Goal: Task Accomplishment & Management: Manage account settings

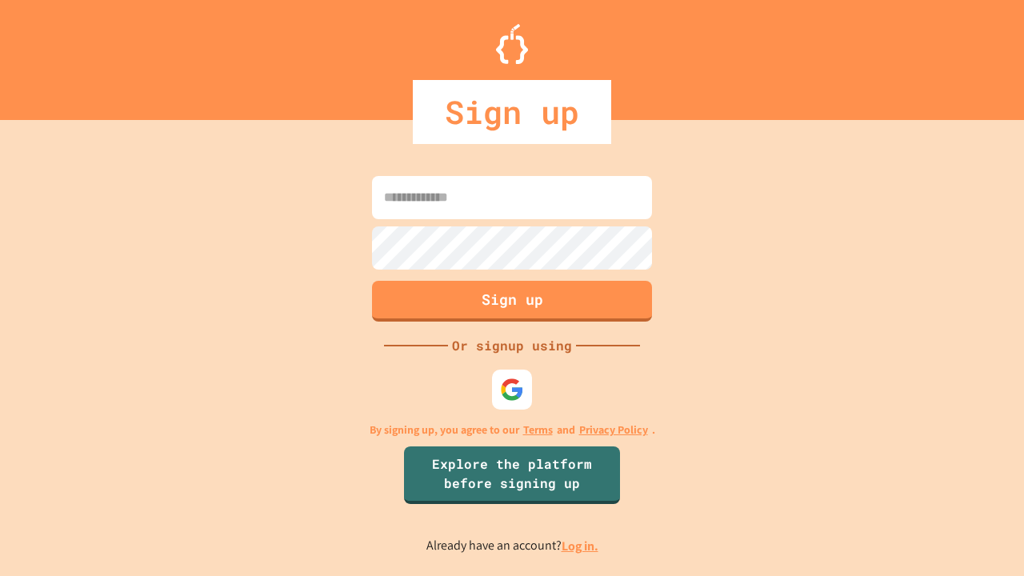
click at [581, 545] on link "Log in." at bounding box center [579, 545] width 37 height 17
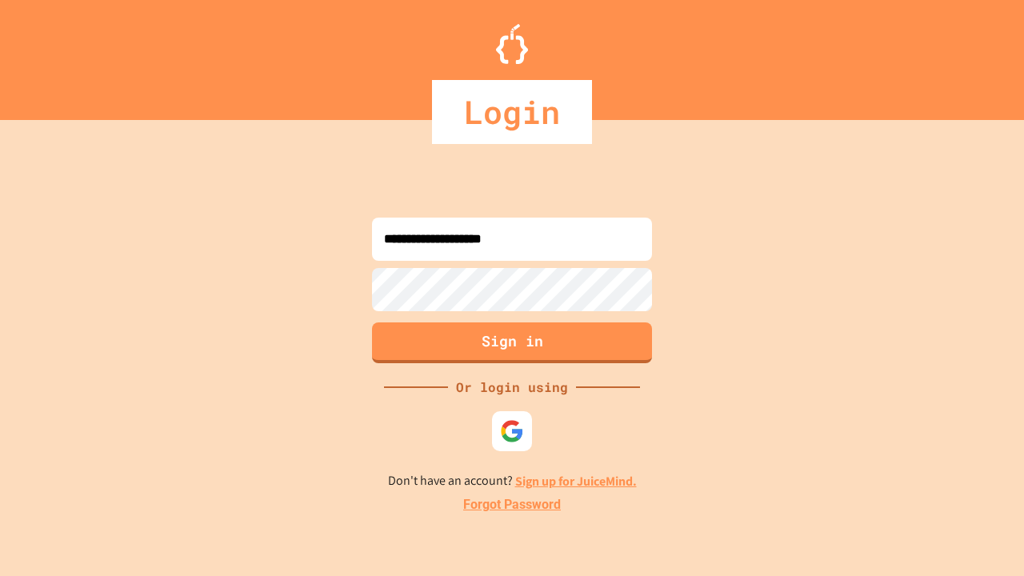
type input "**********"
